Goal: Task Accomplishment & Management: Complete application form

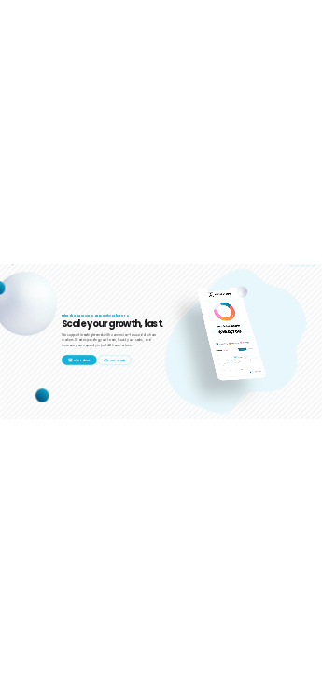
scroll to position [93, 0]
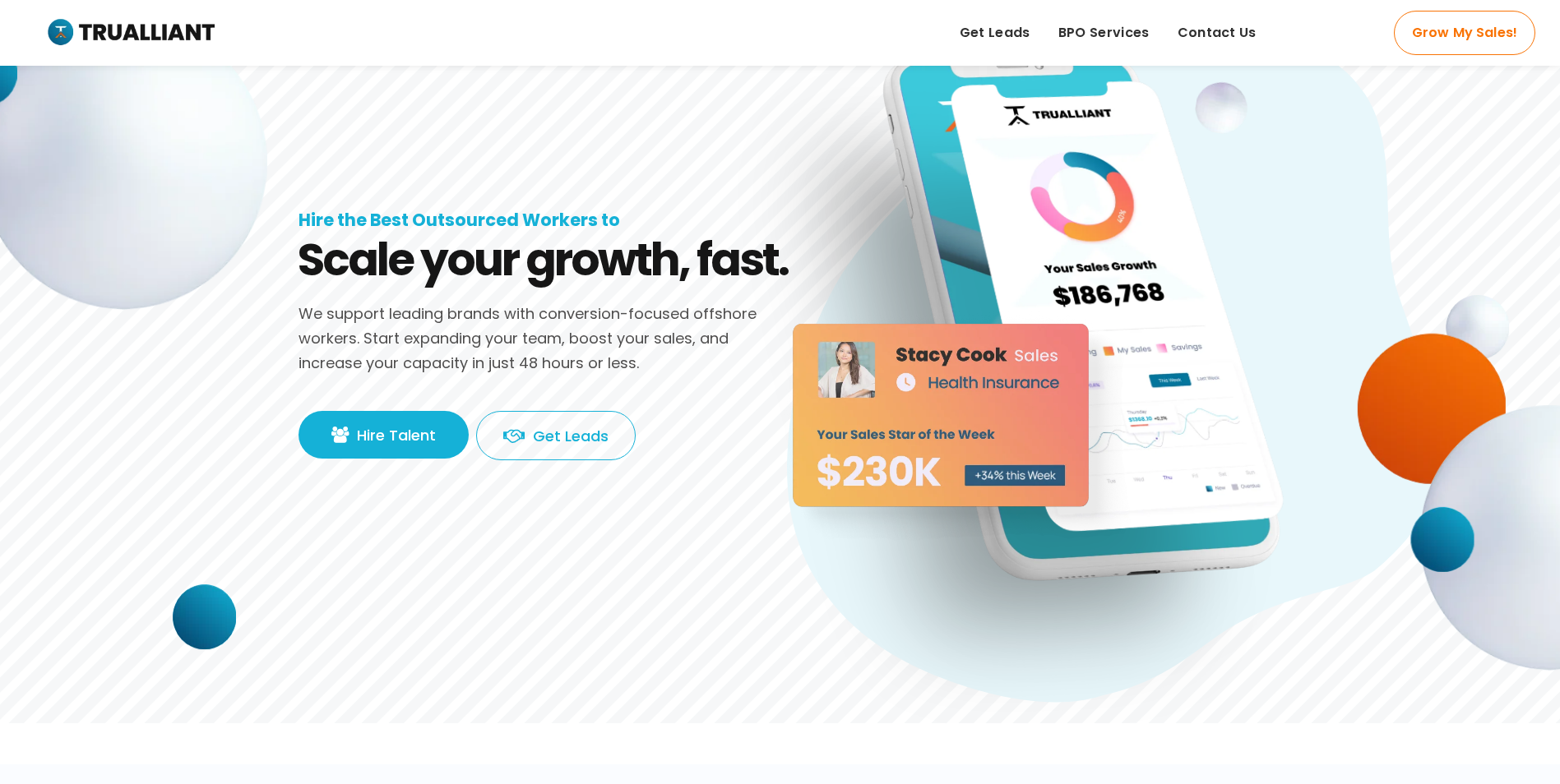
drag, startPoint x: 1196, startPoint y: 387, endPoint x: 921, endPoint y: 559, distance: 324.4
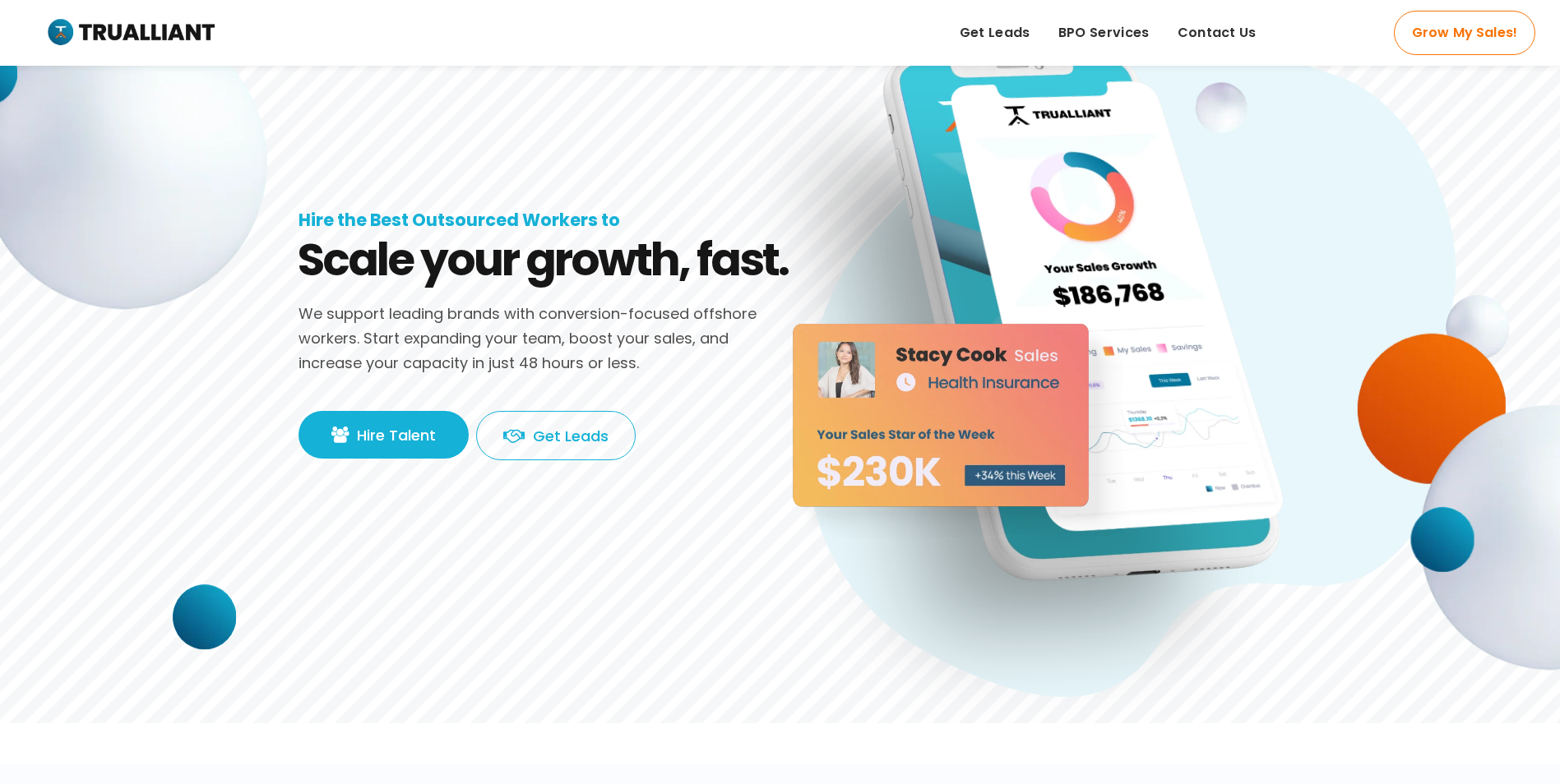
click at [921, 559] on img at bounding box center [1041, 383] width 543 height 707
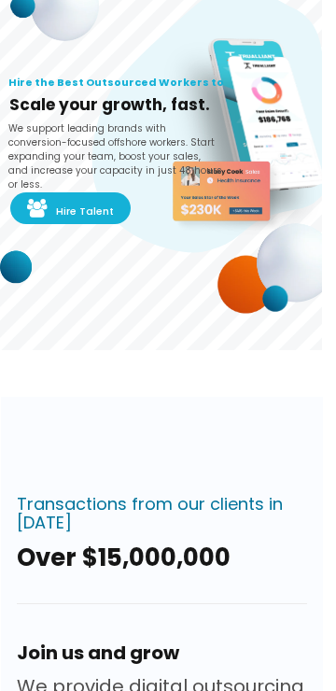
click at [266, 171] on img at bounding box center [226, 192] width 137 height 82
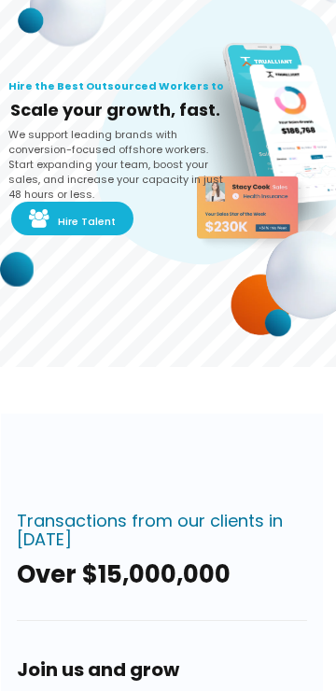
click at [246, 185] on img at bounding box center [252, 209] width 143 height 86
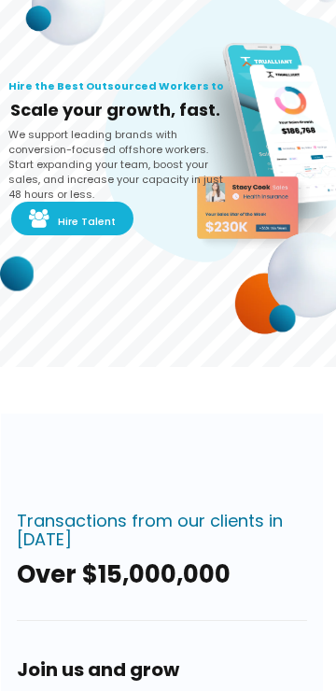
click at [292, 141] on img at bounding box center [275, 158] width 168 height 212
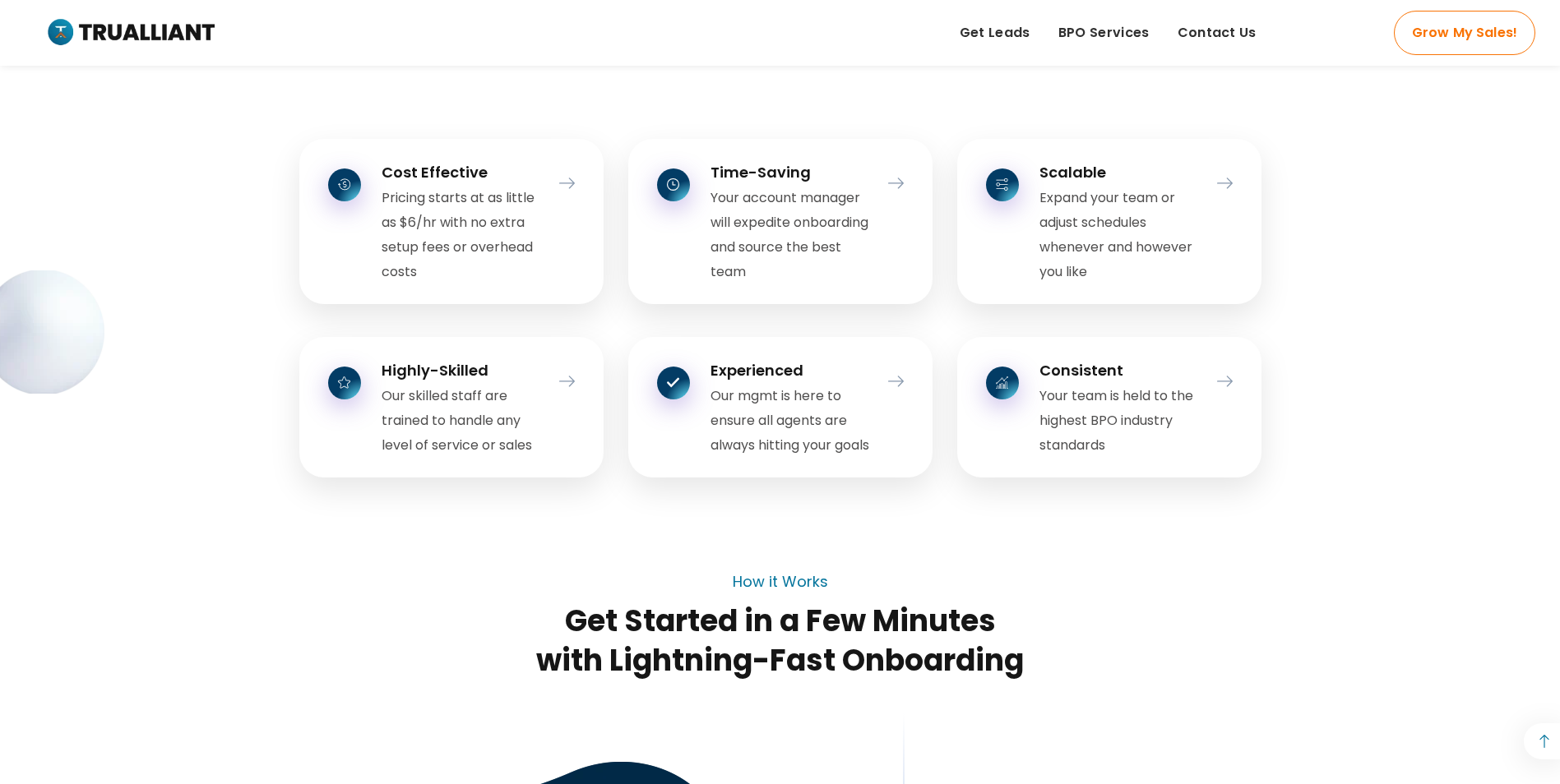
scroll to position [1315, 0]
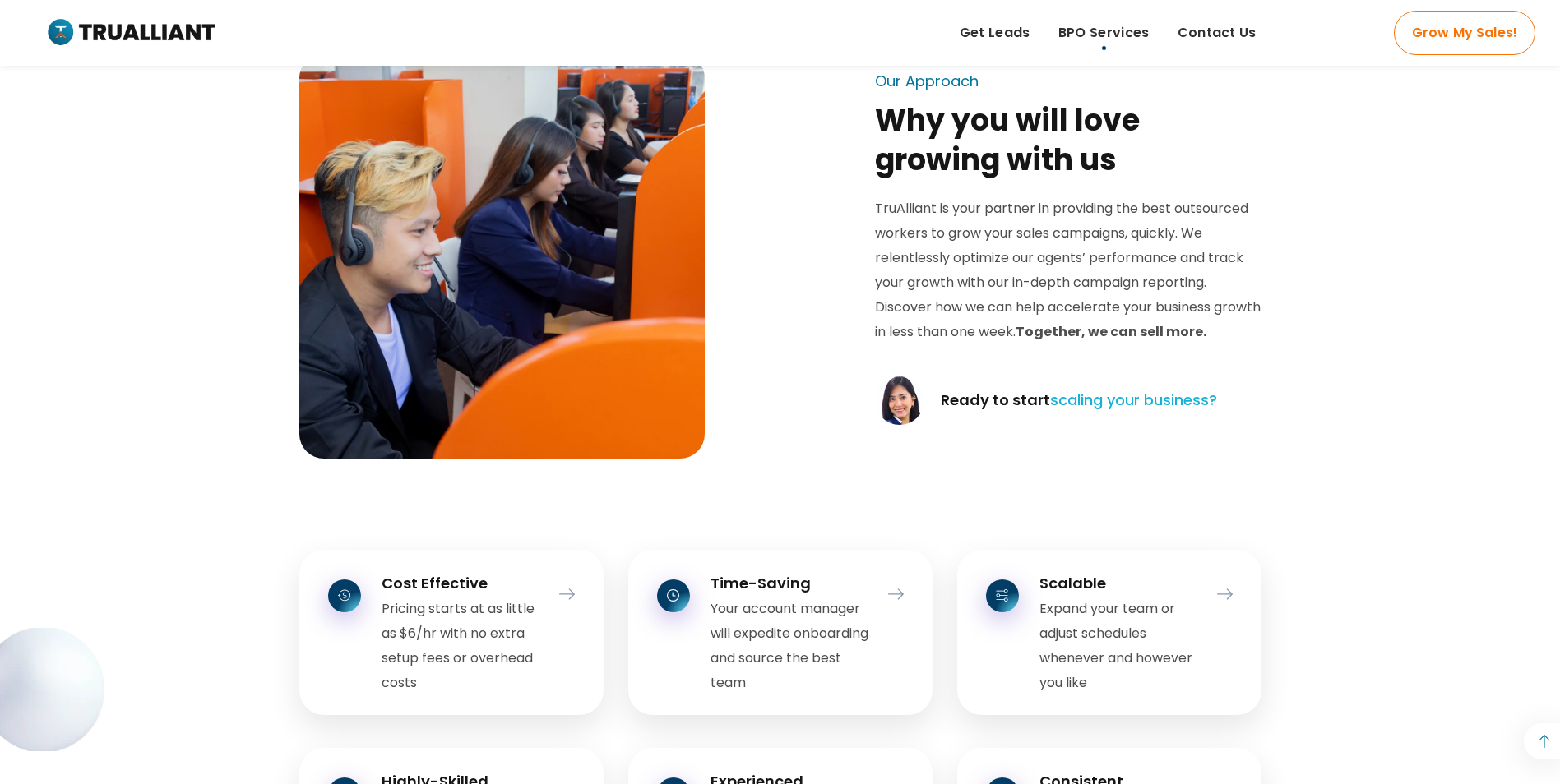
click at [1125, 50] on link "BPO Services" at bounding box center [1103, 33] width 119 height 66
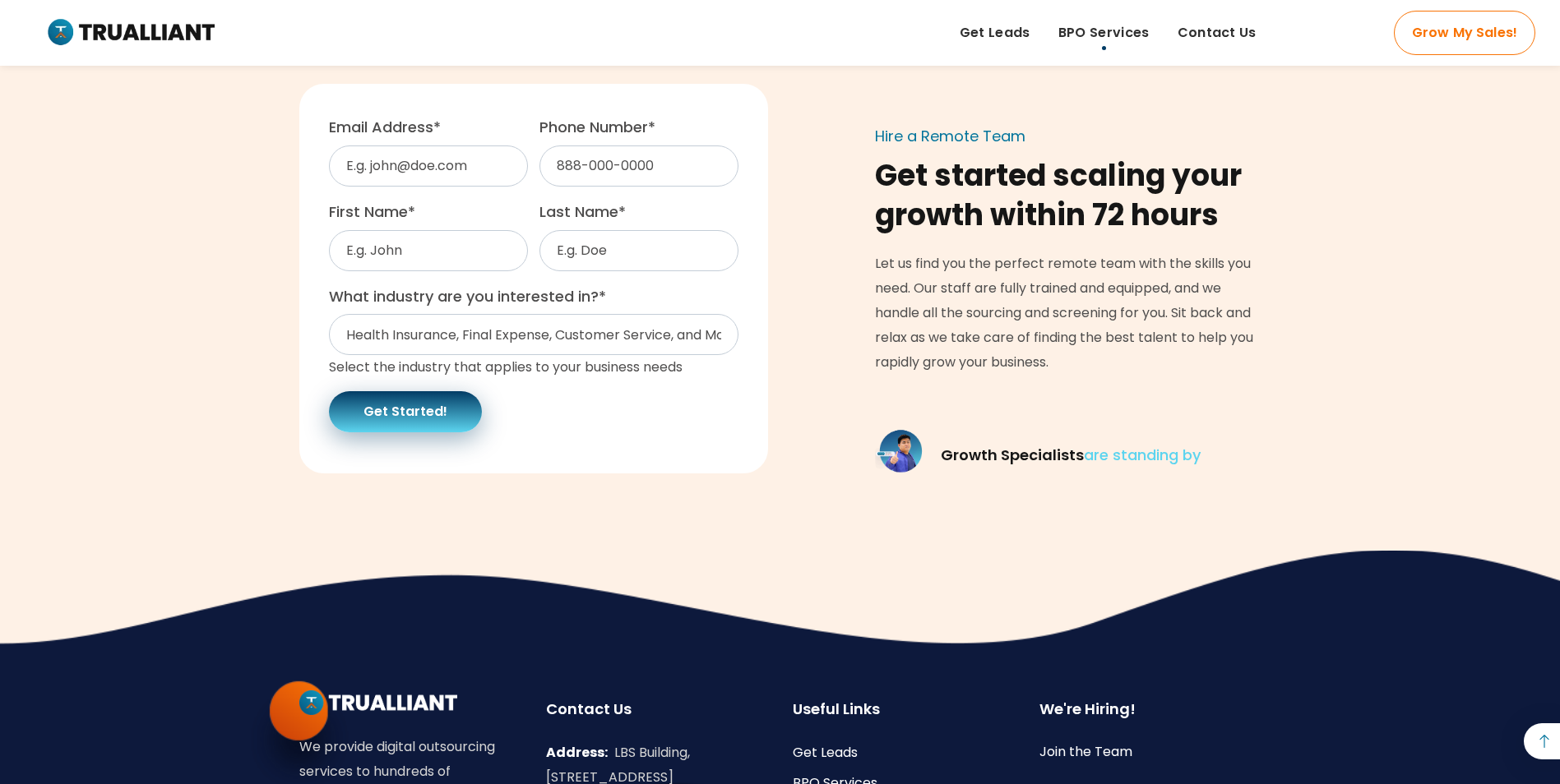
scroll to position [4295, 0]
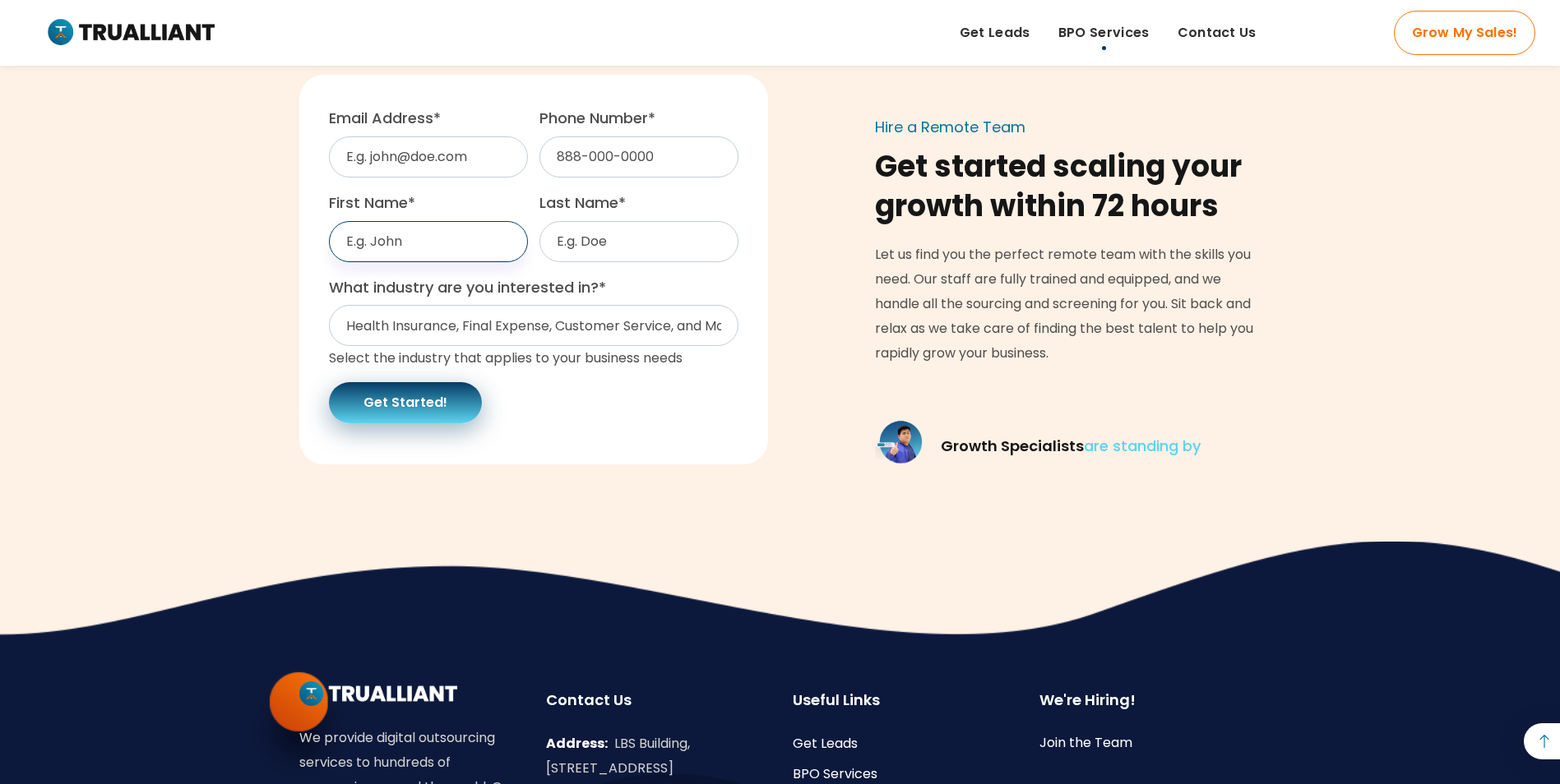
click at [459, 248] on input "First Name *" at bounding box center [429, 241] width 199 height 41
click at [1033, 318] on p "Let us find you the perfect remote team with the skills you need. Our staff are…" at bounding box center [1068, 304] width 386 height 123
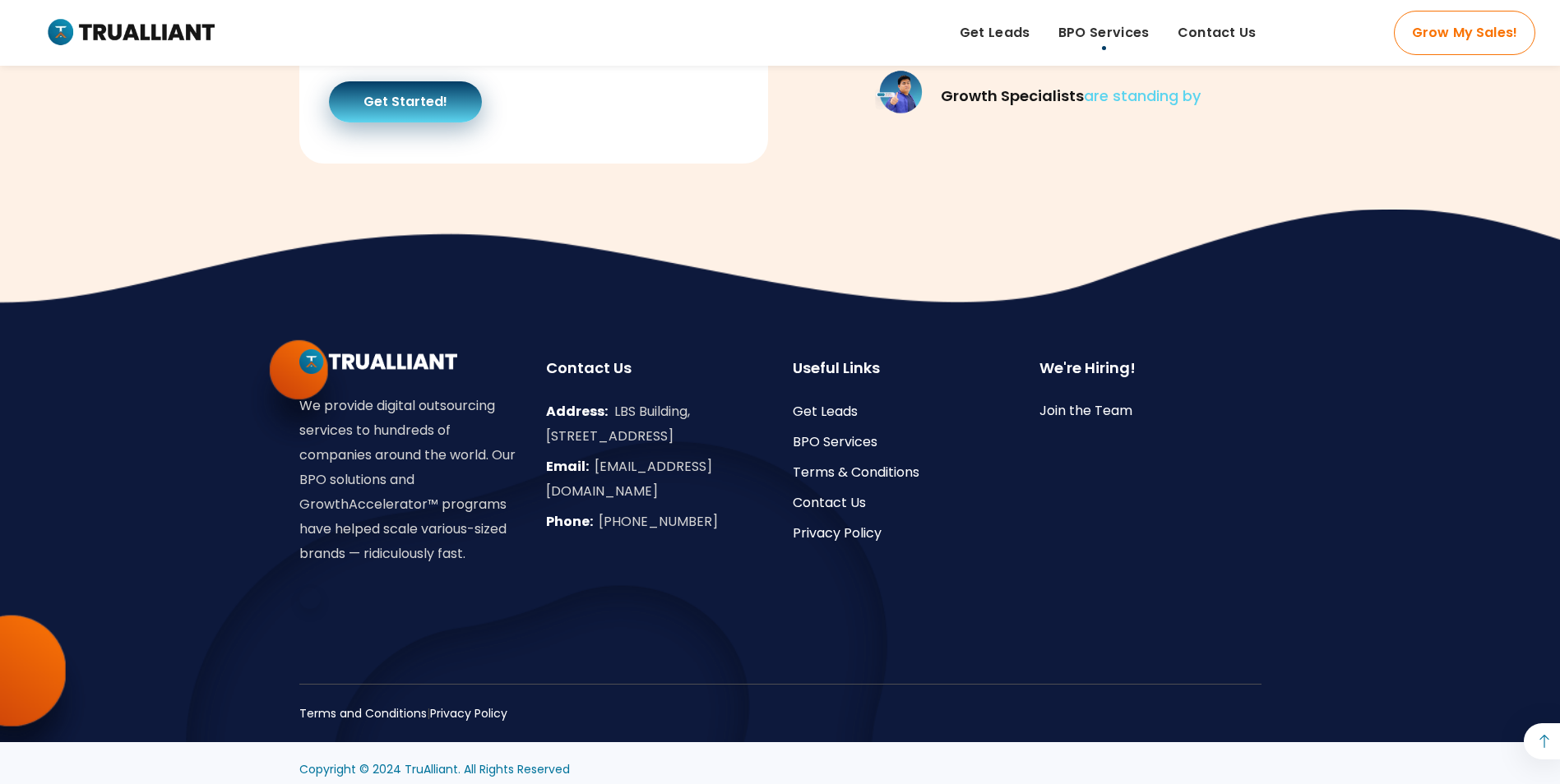
scroll to position [4658, 0]
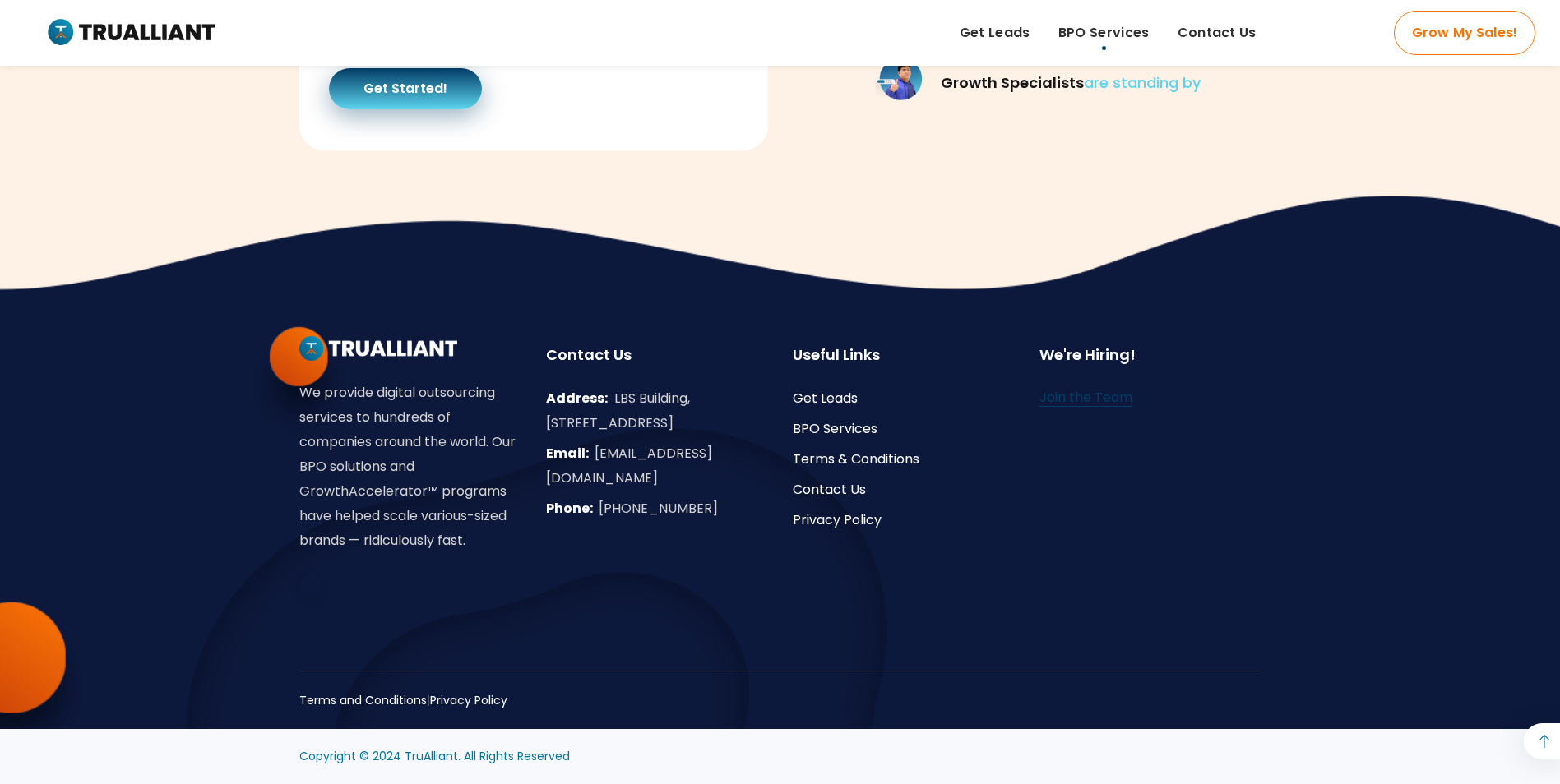
click at [1070, 391] on link "Join the Team" at bounding box center [1086, 397] width 93 height 18
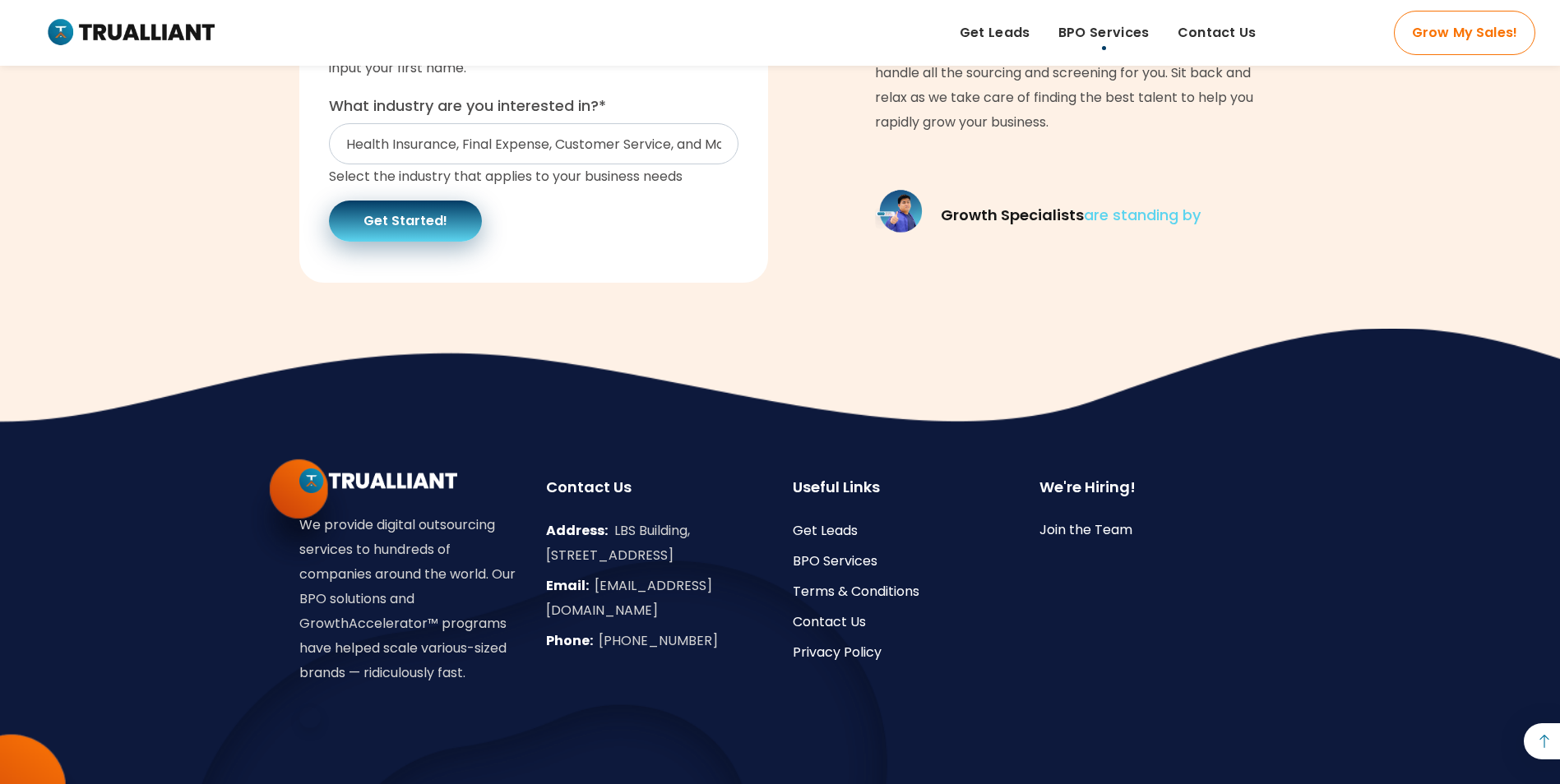
scroll to position [4330, 0]
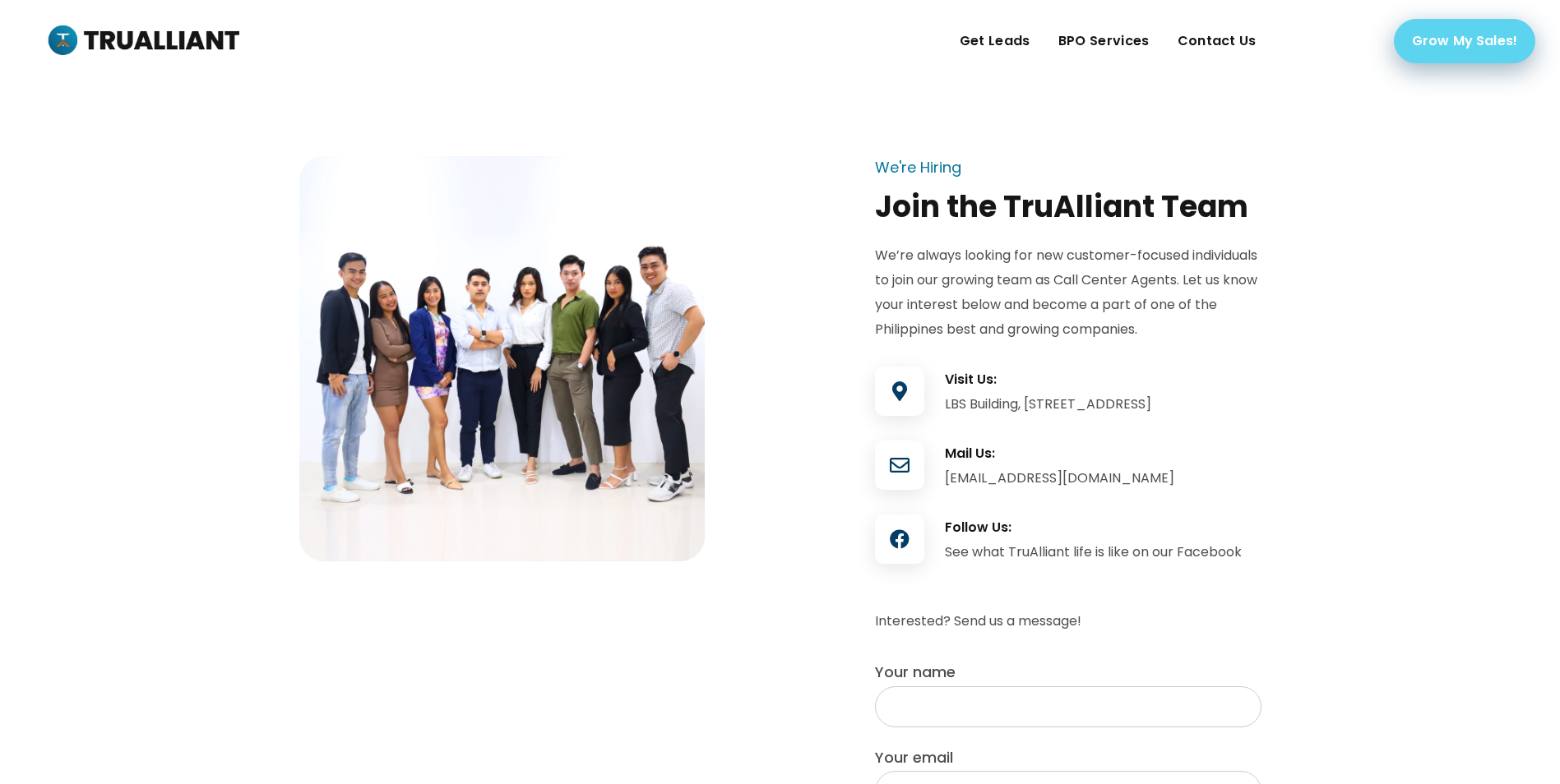
click at [1461, 50] on link "Grow My Sales!" at bounding box center [1465, 40] width 142 height 44
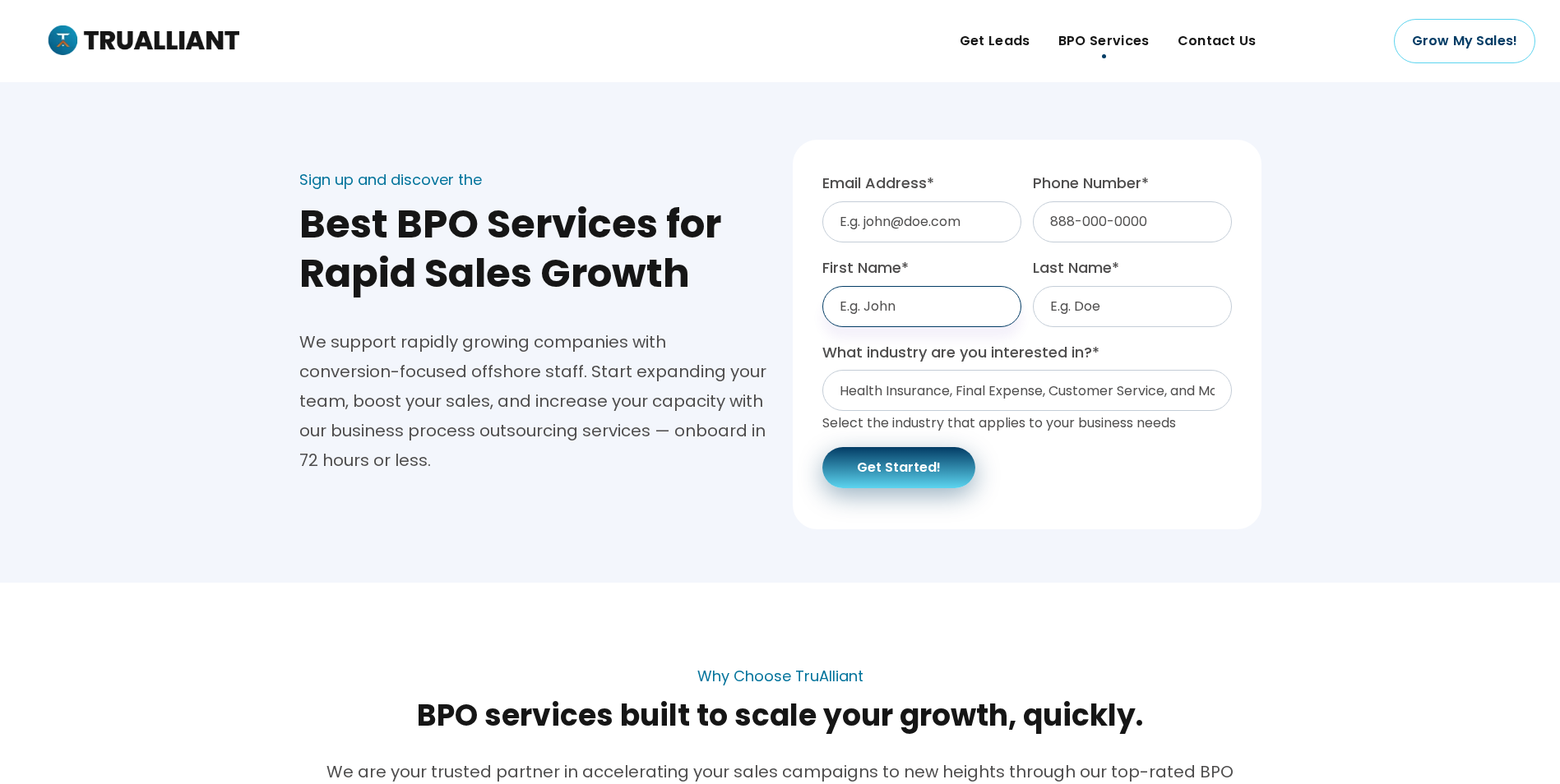
click at [901, 298] on input "First Name *" at bounding box center [922, 306] width 199 height 41
click at [665, 531] on div "Sign up and discover the Best BPO Services for Rapid Sales Growth We support ra…" at bounding box center [533, 322] width 494 height 422
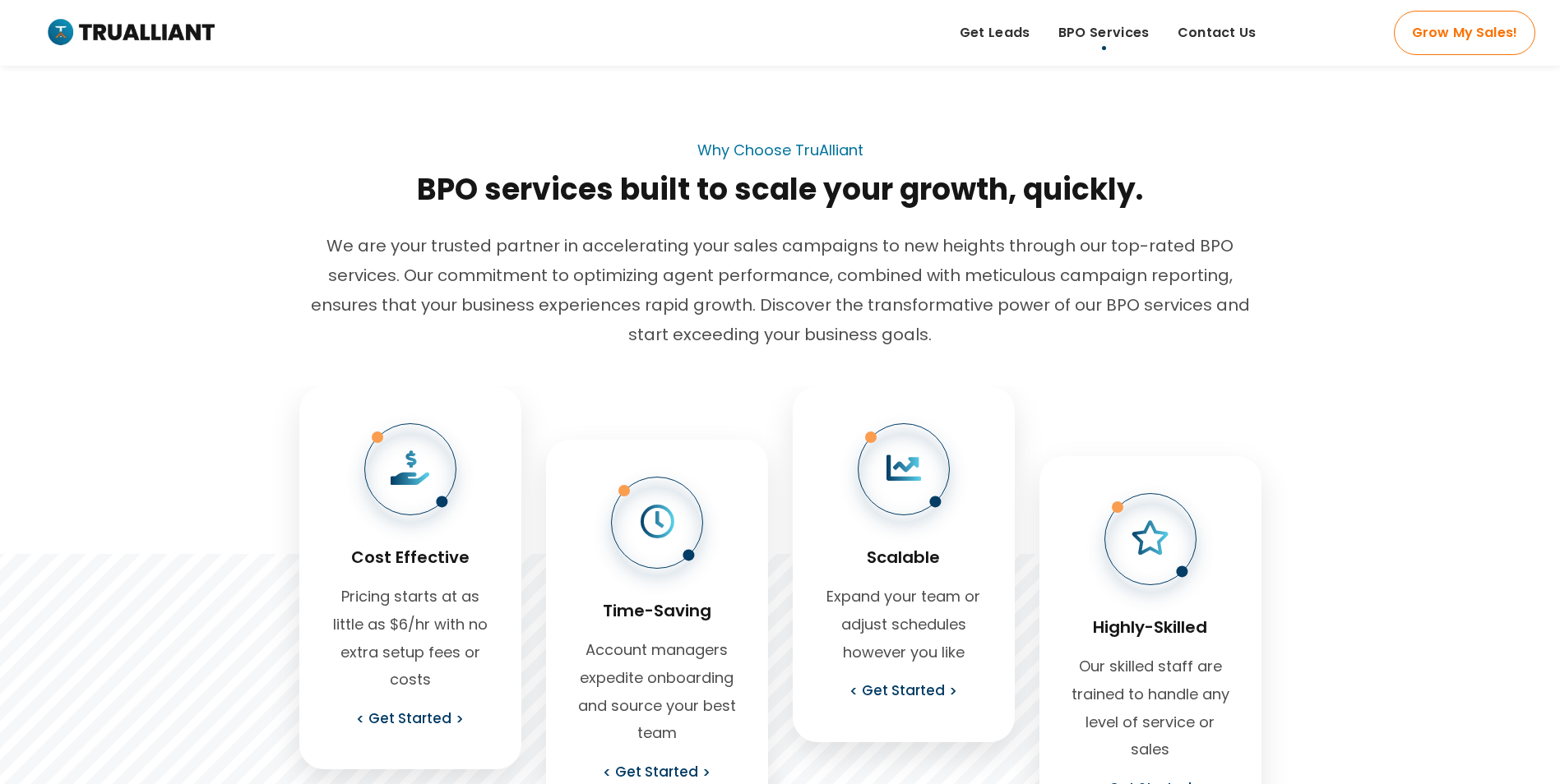
scroll to position [822, 0]
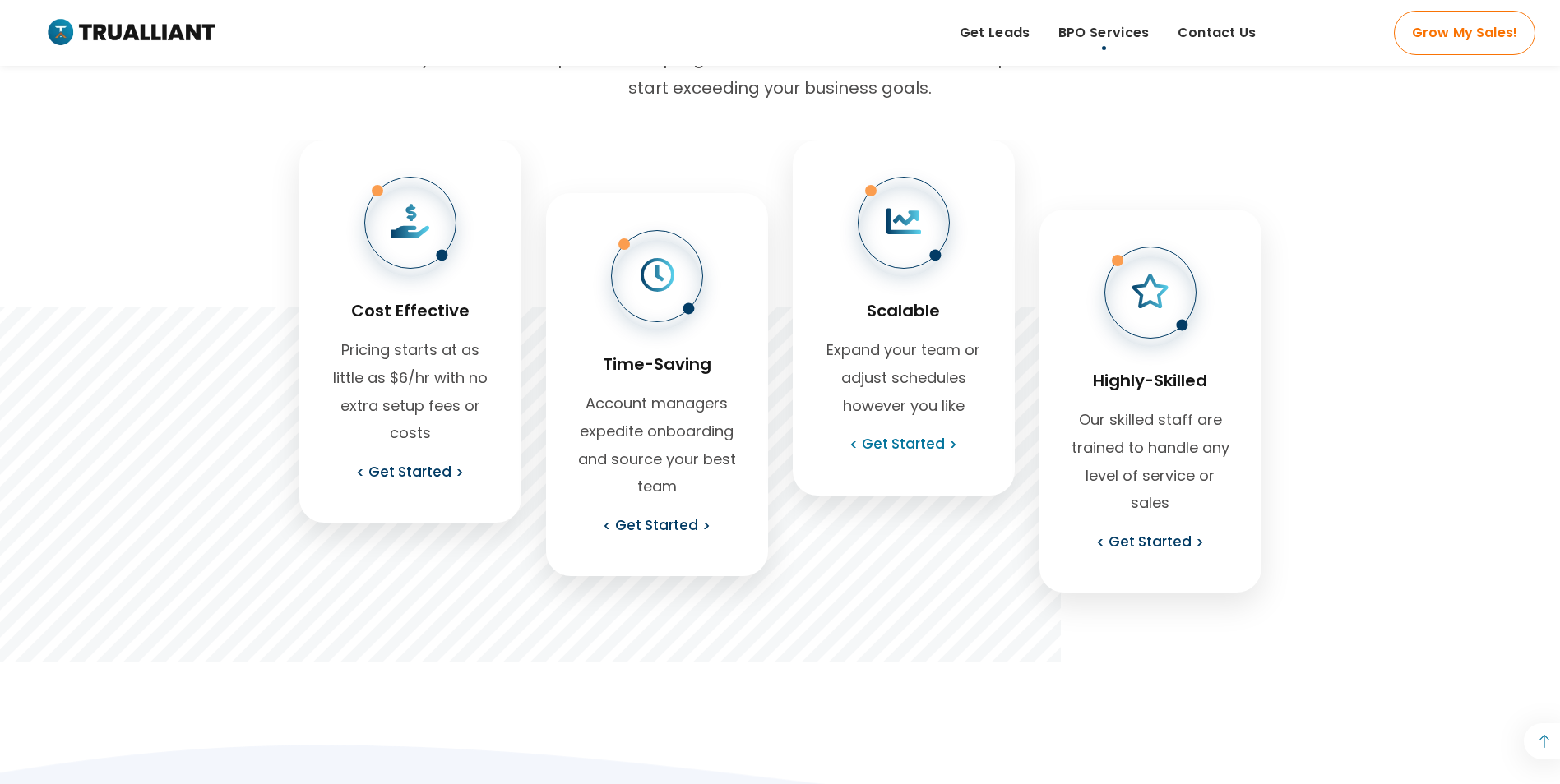
click at [911, 446] on link "Get Started" at bounding box center [903, 444] width 107 height 26
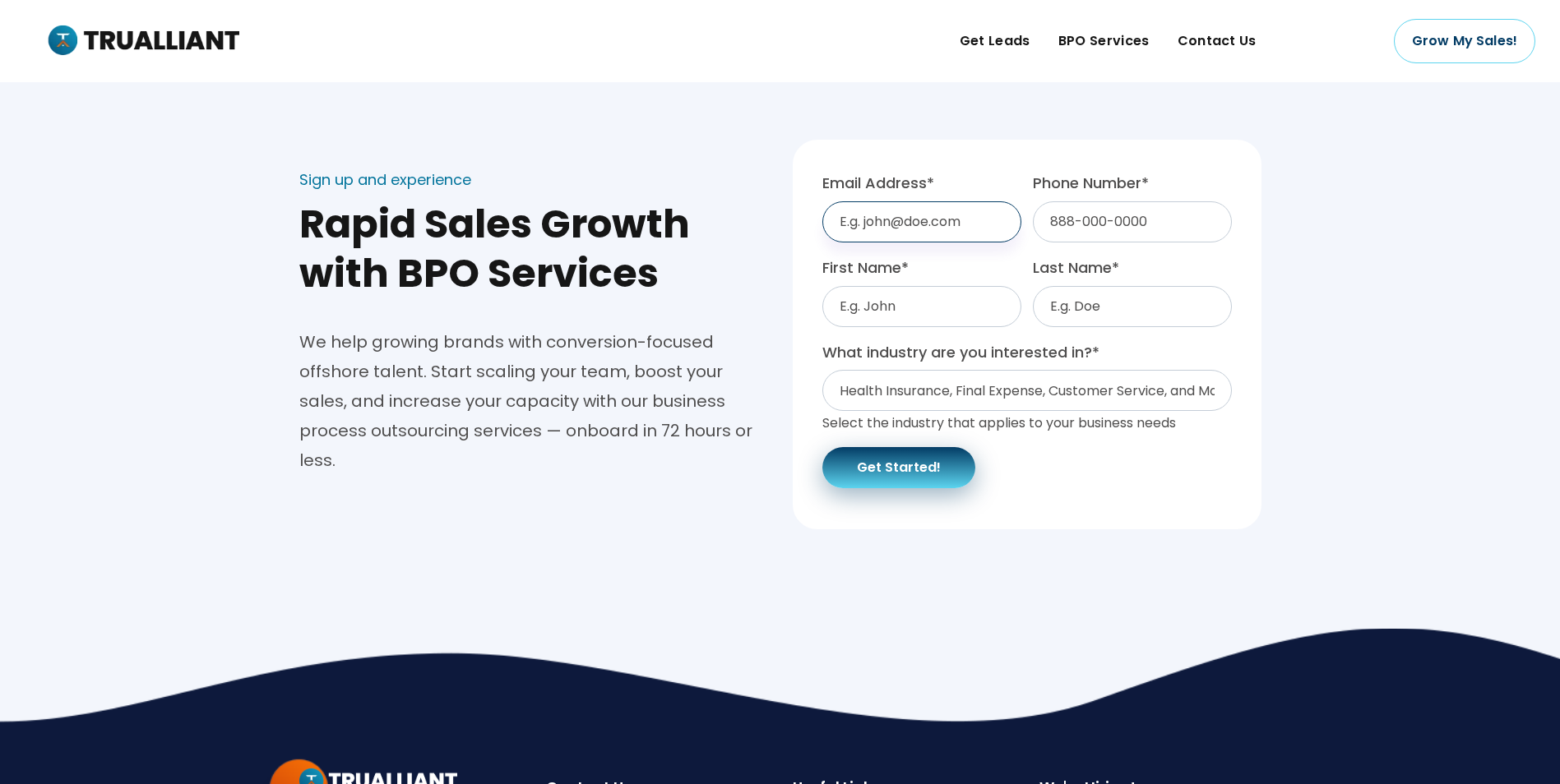
click at [918, 207] on input "Email Address *" at bounding box center [922, 222] width 199 height 41
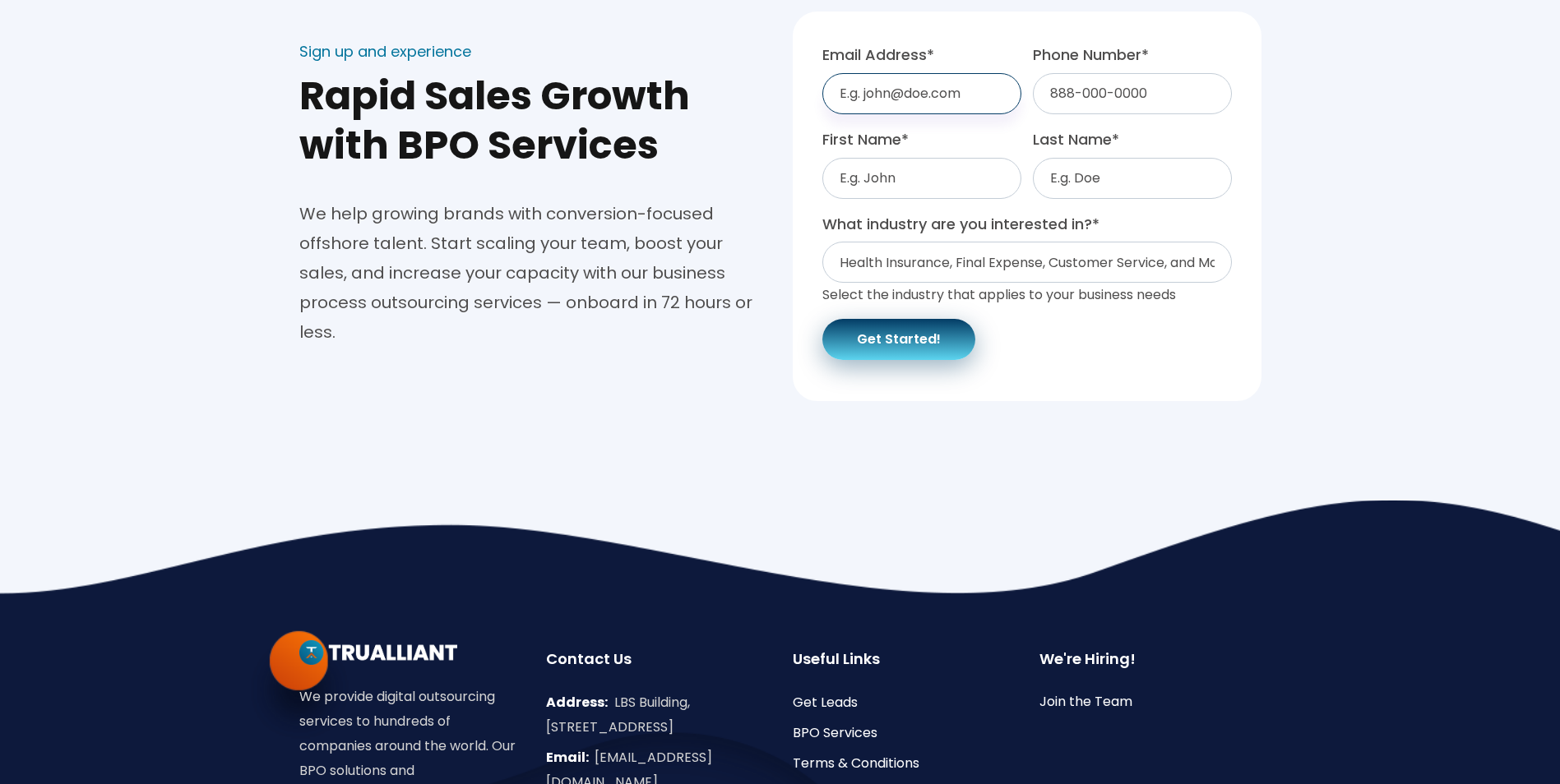
scroll to position [329, 0]
